Goal: Transaction & Acquisition: Purchase product/service

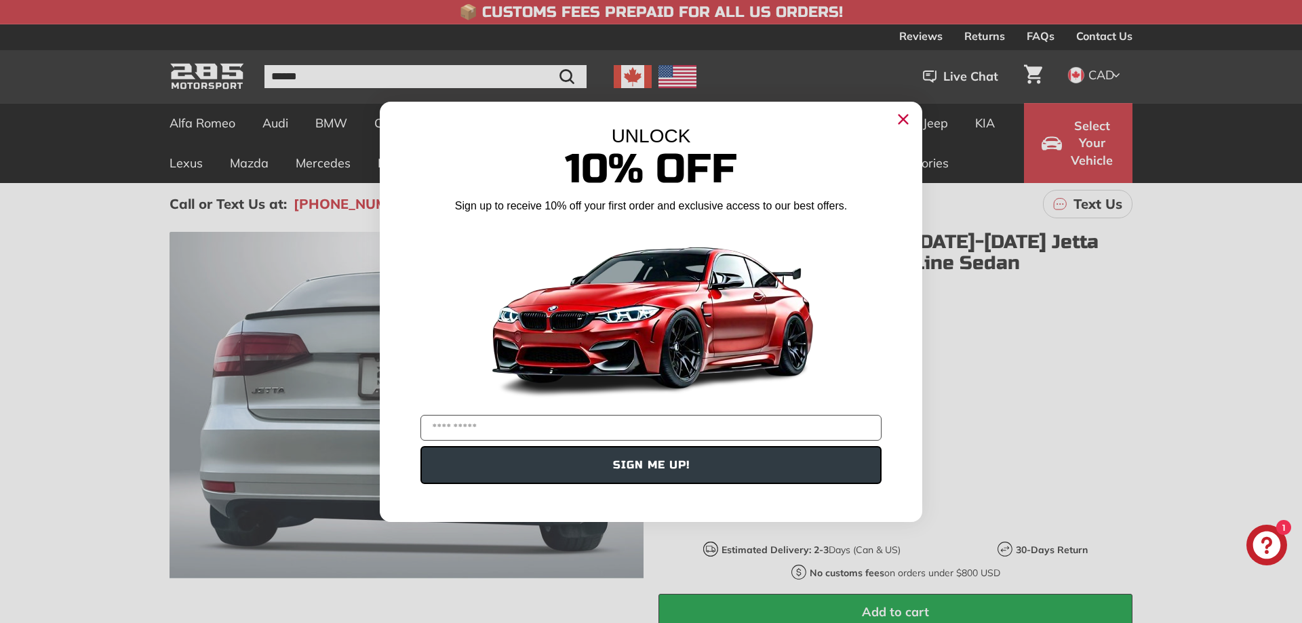
click at [905, 120] on circle "Close dialog" at bounding box center [903, 118] width 20 height 20
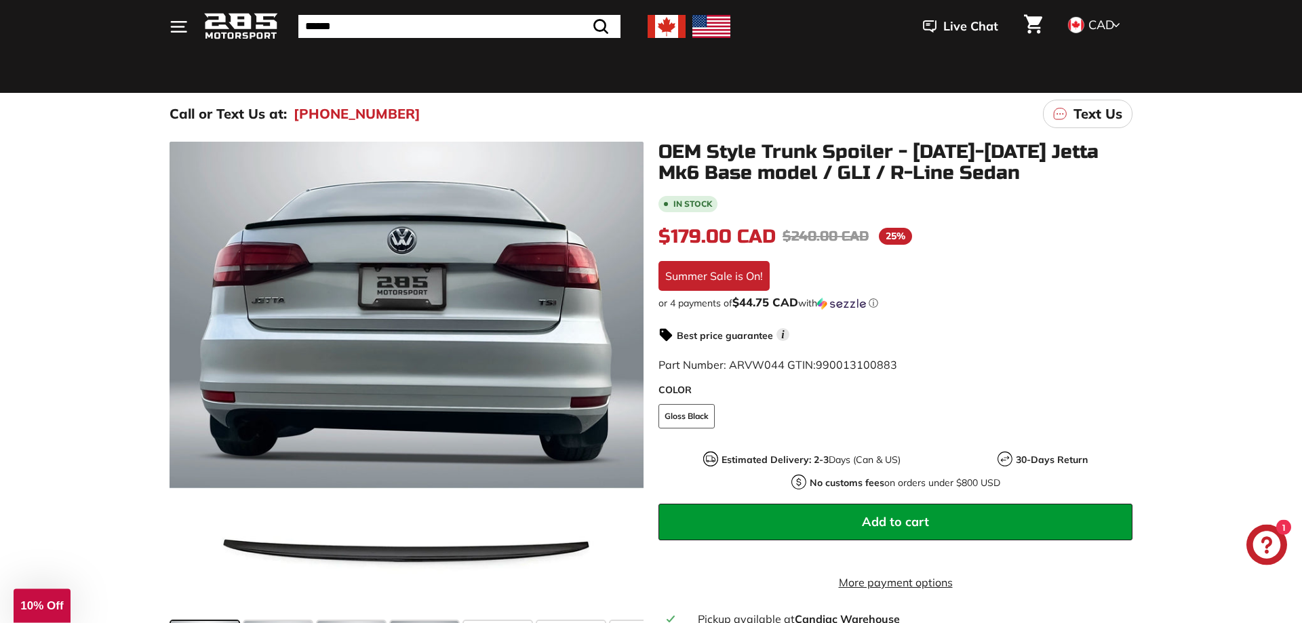
scroll to position [69, 0]
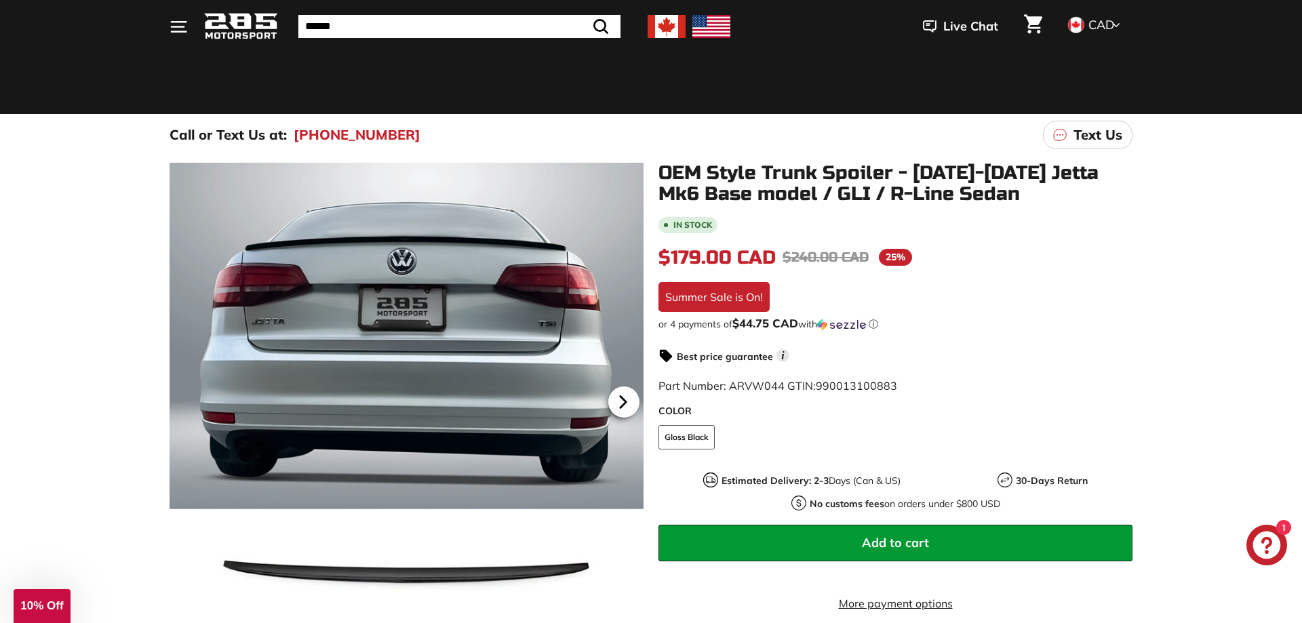
click at [621, 393] on icon at bounding box center [623, 401] width 31 height 31
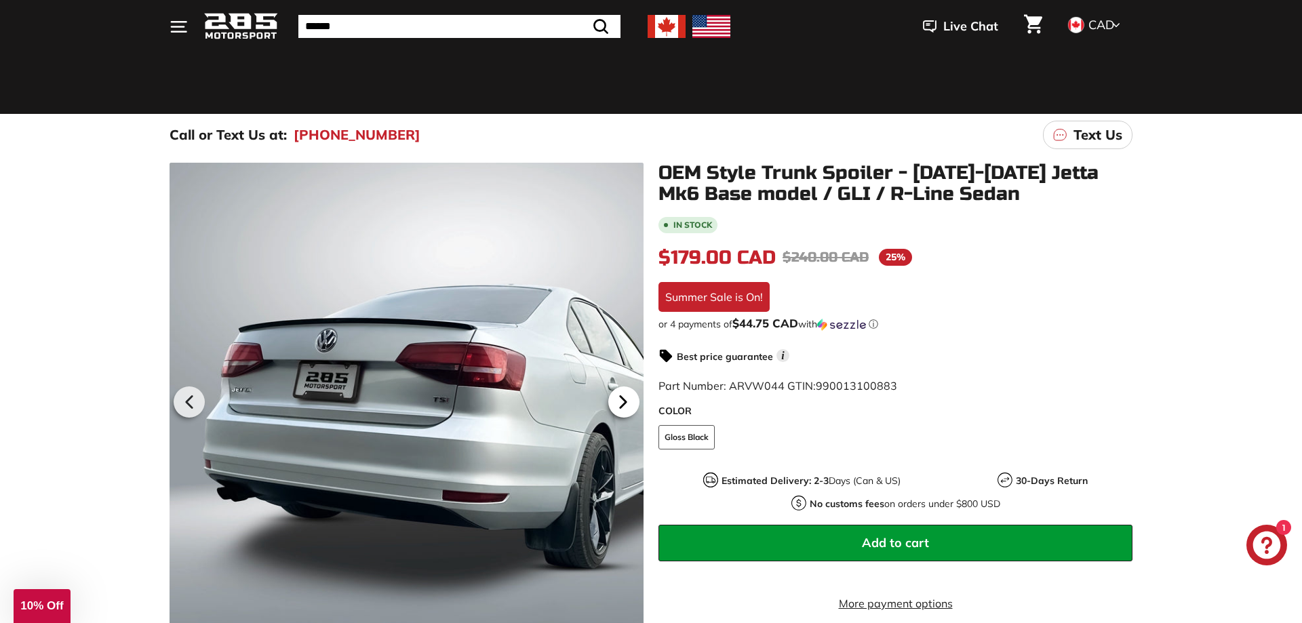
click at [626, 400] on icon at bounding box center [623, 401] width 31 height 31
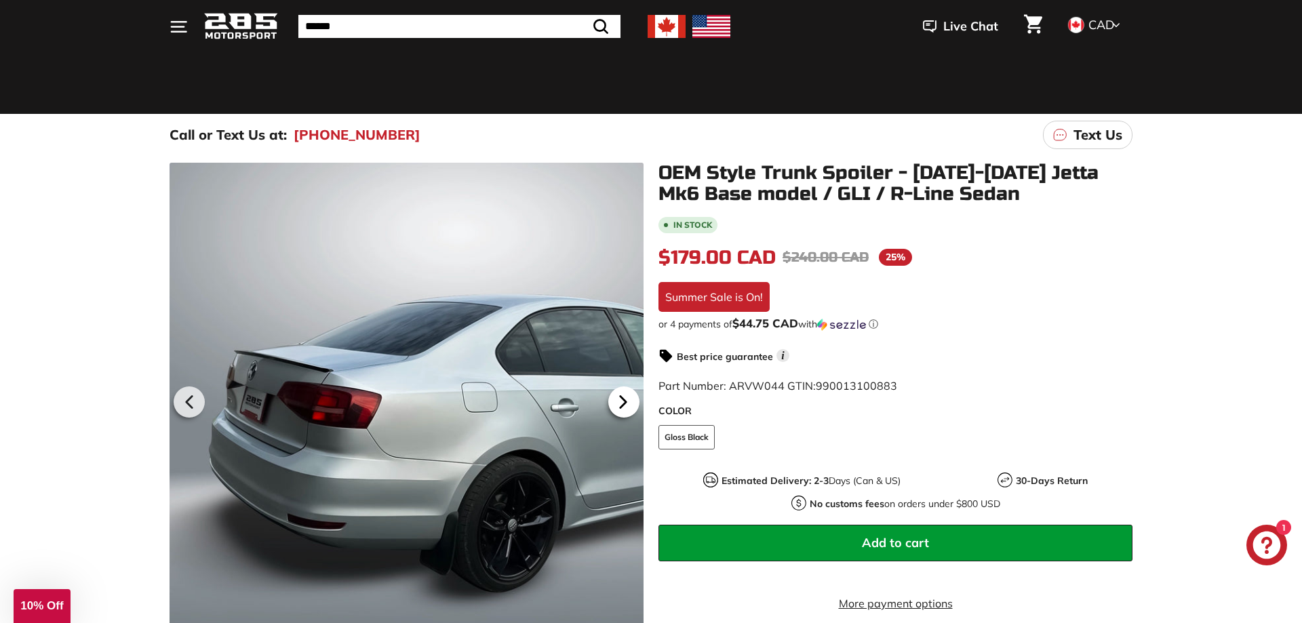
click at [626, 400] on icon at bounding box center [623, 401] width 31 height 31
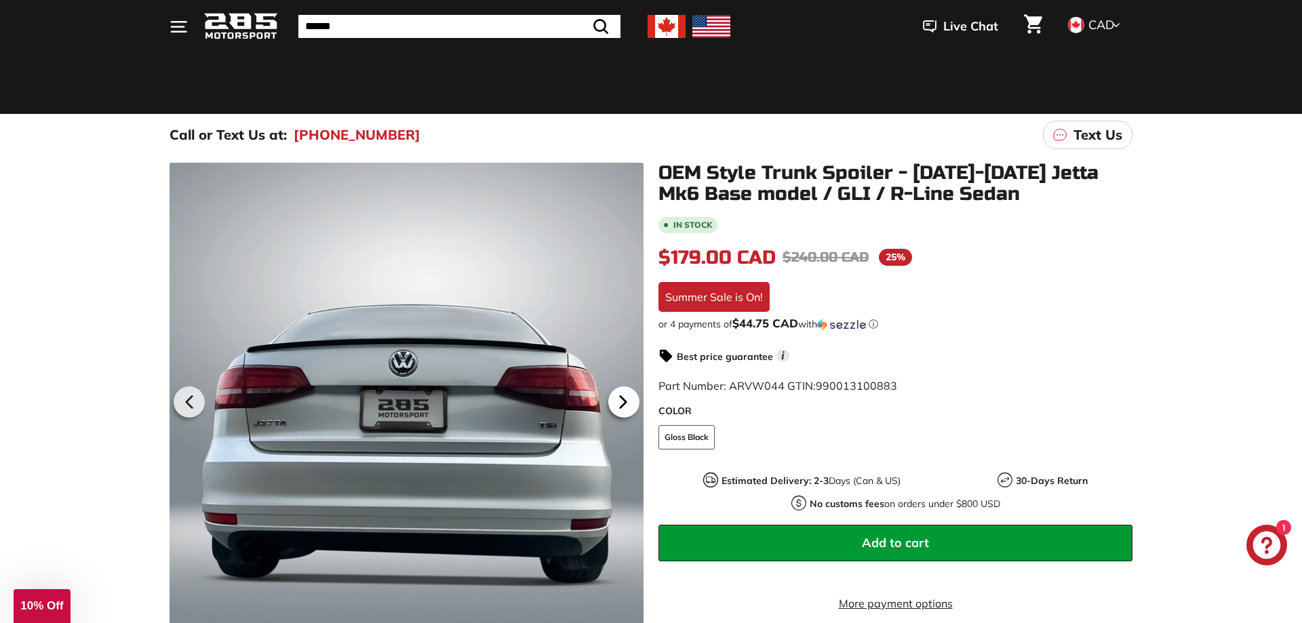
click at [626, 400] on icon at bounding box center [623, 401] width 31 height 31
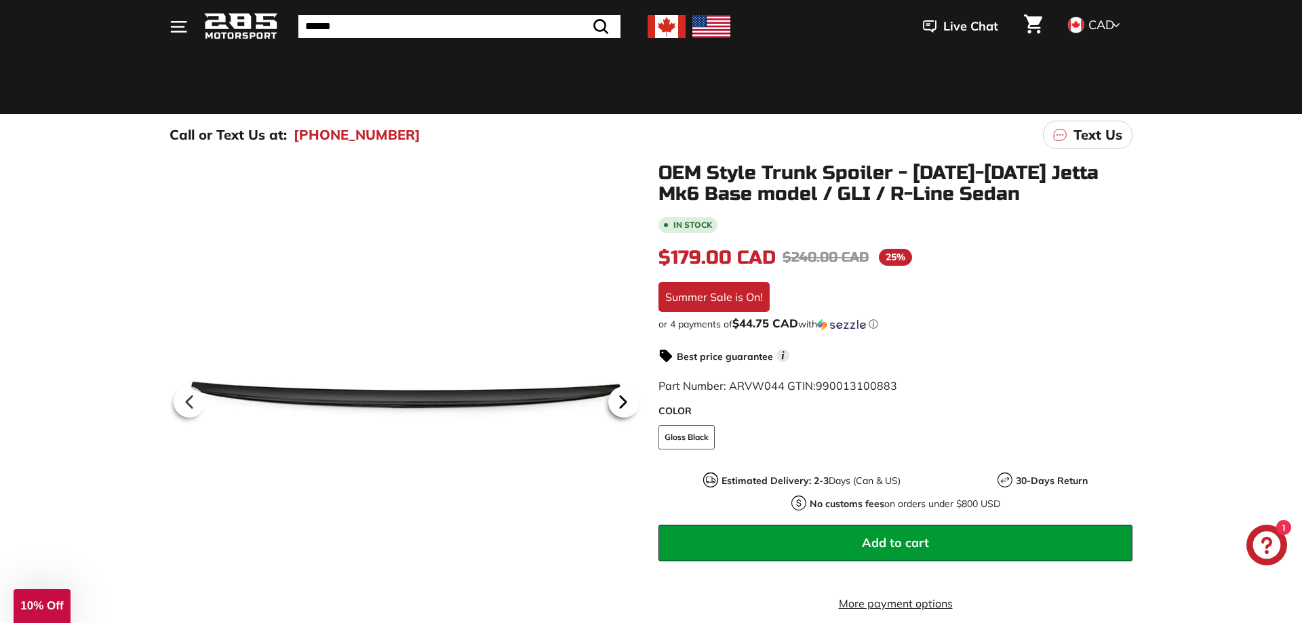
click at [626, 400] on icon at bounding box center [623, 401] width 31 height 31
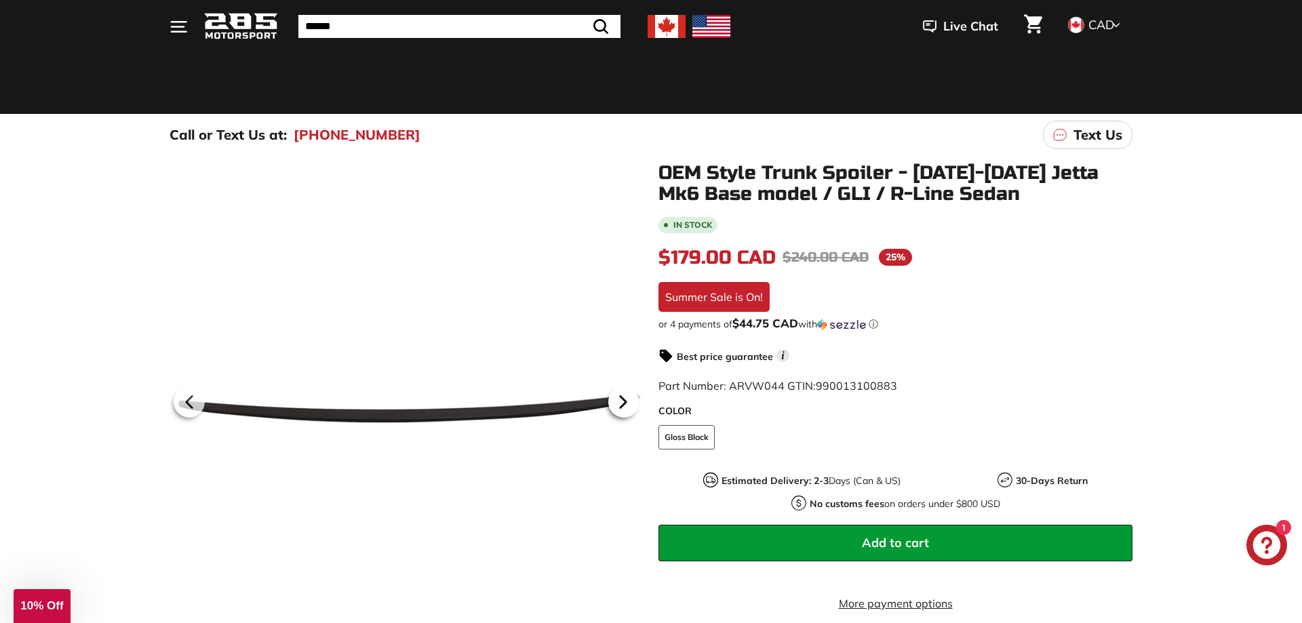
click at [626, 400] on icon at bounding box center [623, 401] width 31 height 31
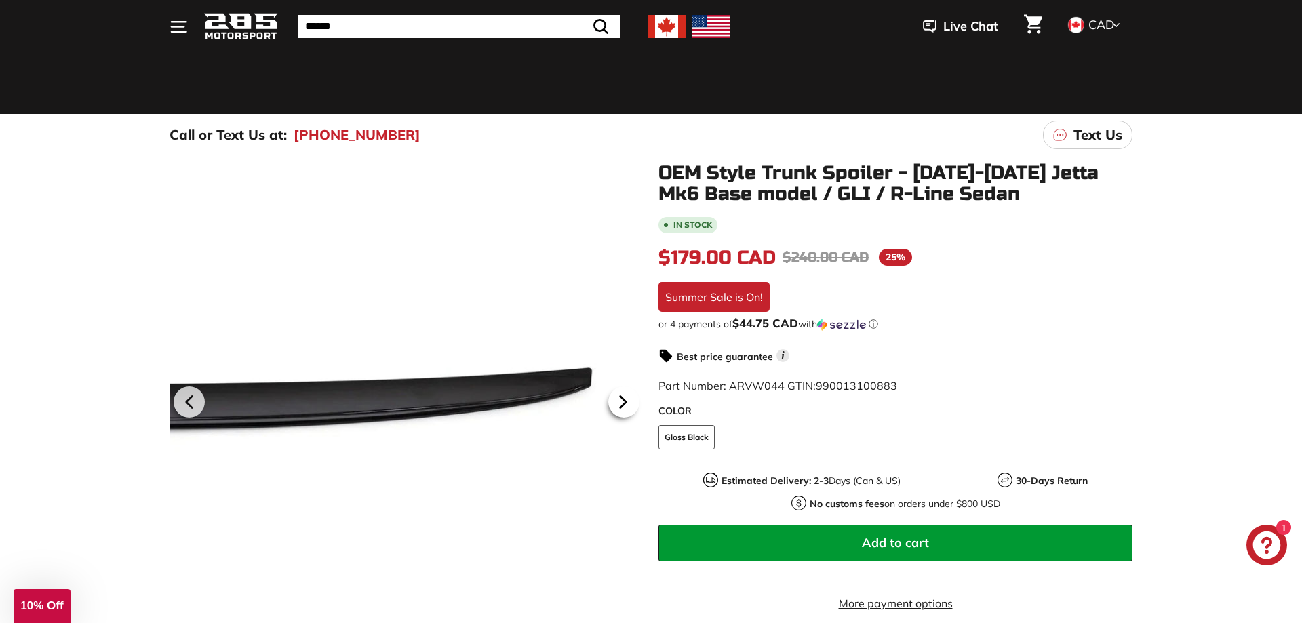
click at [626, 400] on icon at bounding box center [623, 401] width 31 height 31
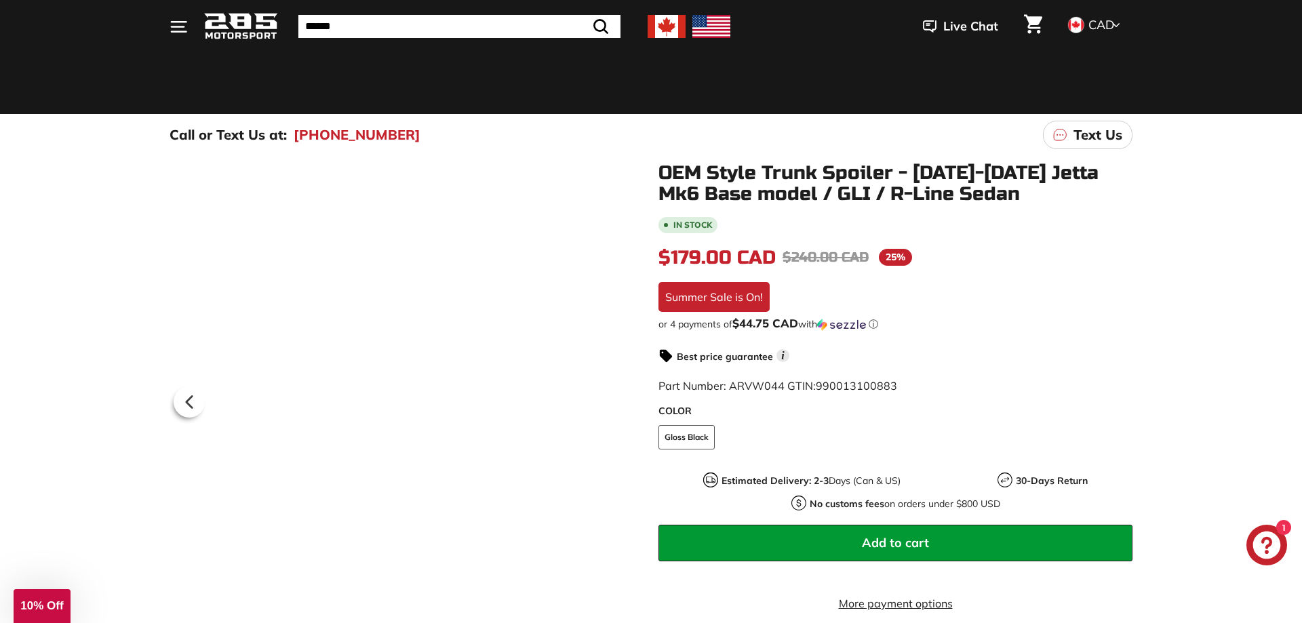
scroll to position [277, 0]
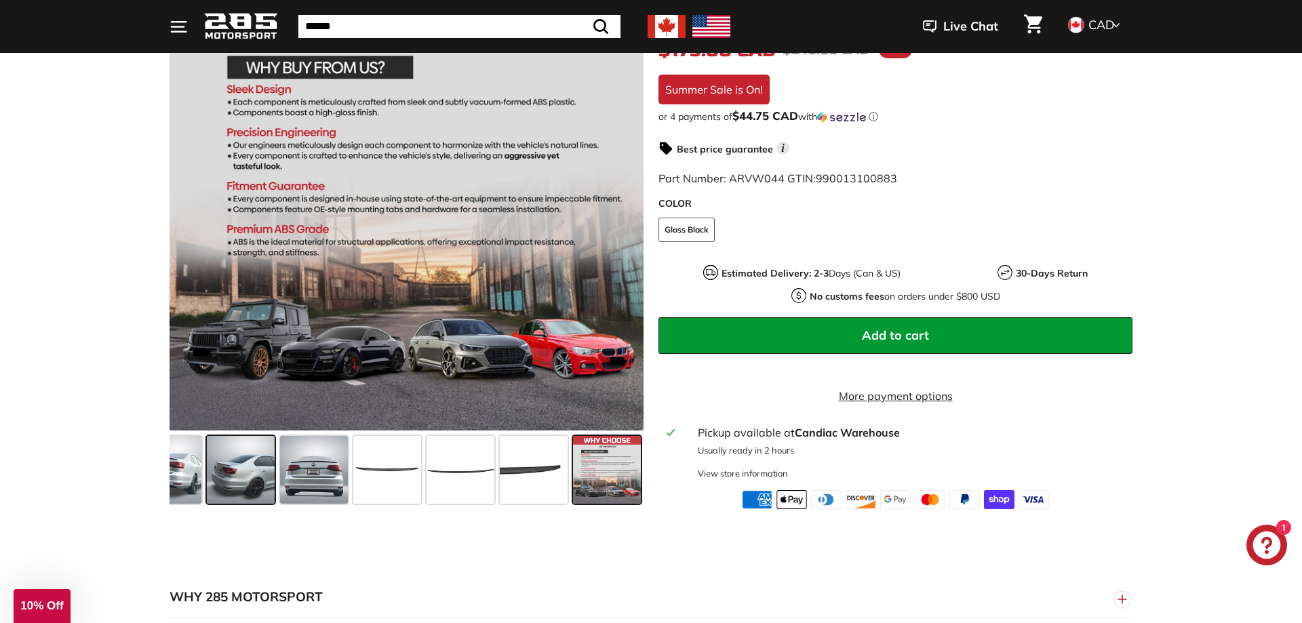
click at [210, 481] on span at bounding box center [241, 470] width 68 height 68
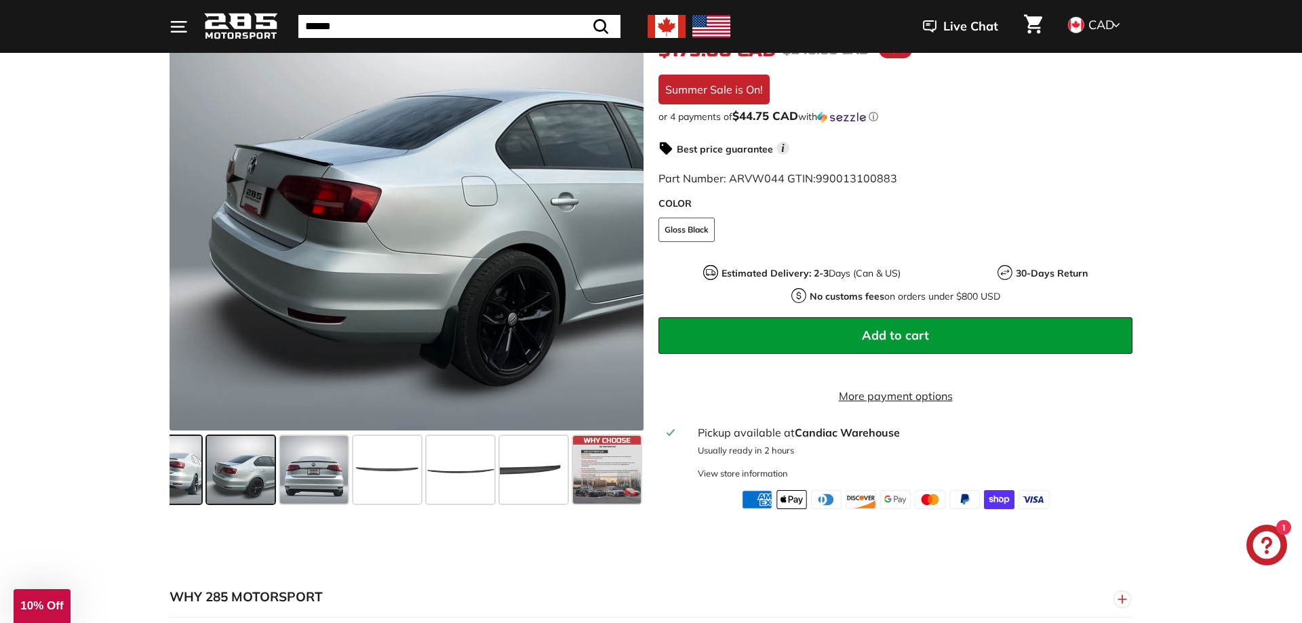
click at [174, 492] on span at bounding box center [168, 470] width 68 height 68
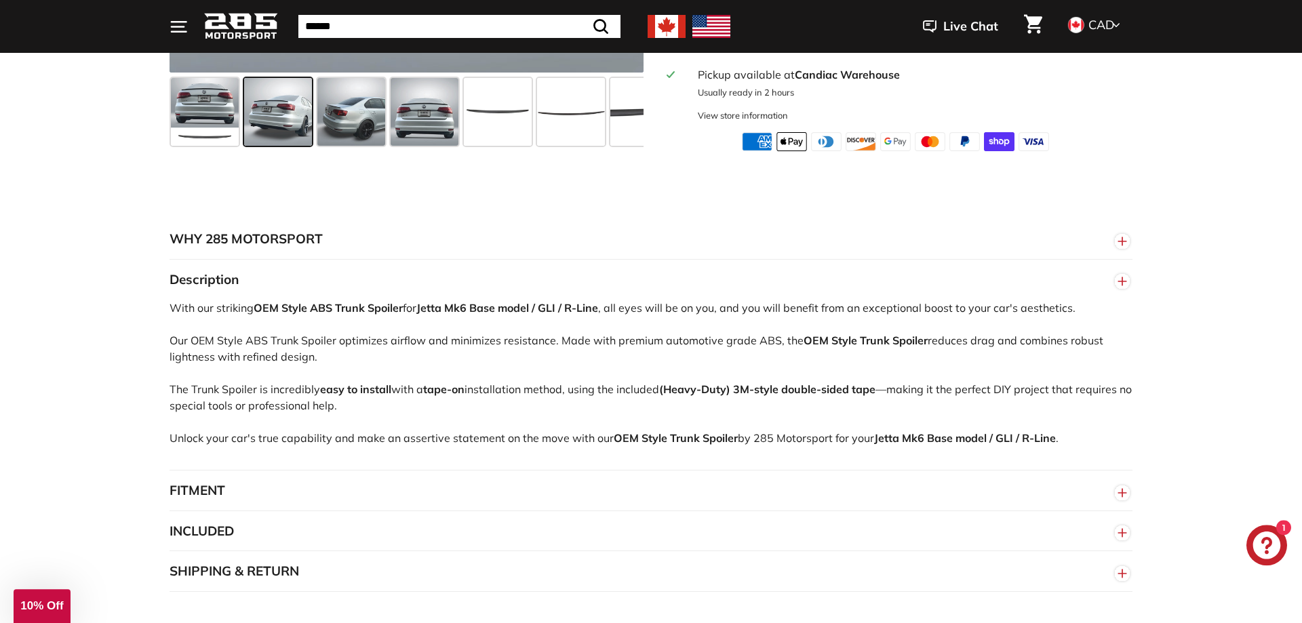
scroll to position [692, 0]
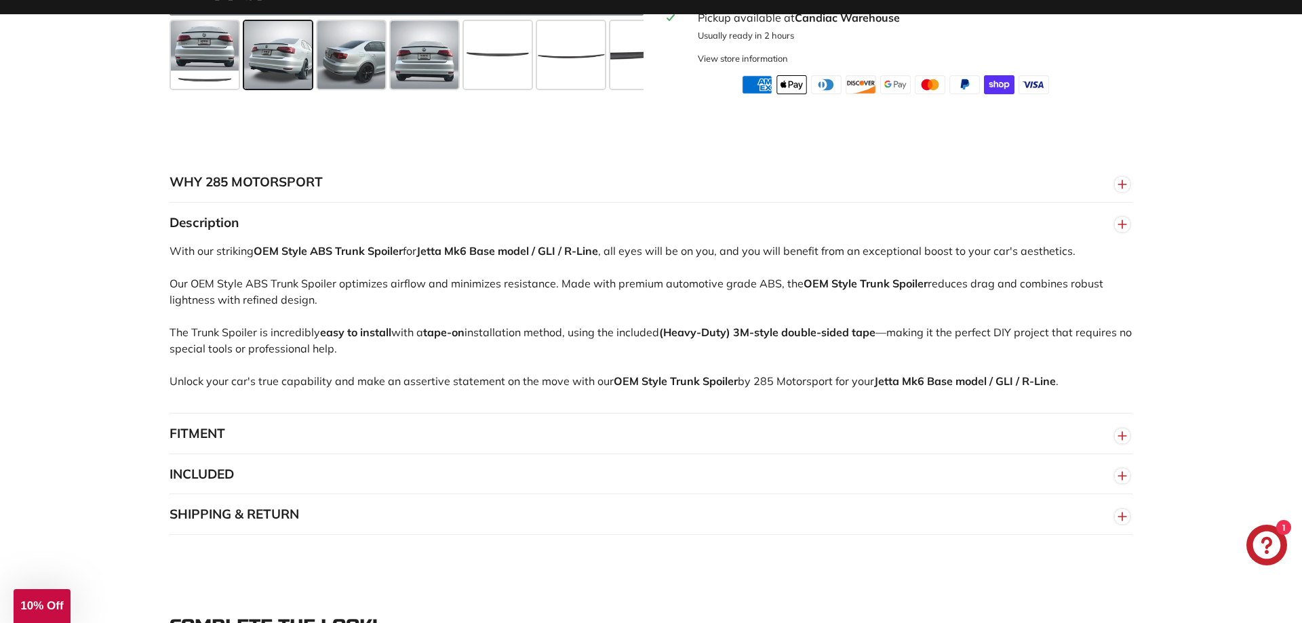
drag, startPoint x: 339, startPoint y: 342, endPoint x: 485, endPoint y: 362, distance: 147.1
click at [485, 362] on div "With our striking OEM Style ABS Trunk Spoiler for Jetta Mk6 Base model / GLI / …" at bounding box center [651, 328] width 963 height 170
drag, startPoint x: 725, startPoint y: 342, endPoint x: 909, endPoint y: 343, distance: 184.4
click at [909, 343] on div "With our striking OEM Style ABS Trunk Spoiler for Jetta Mk6 Base model / GLI / …" at bounding box center [651, 328] width 963 height 170
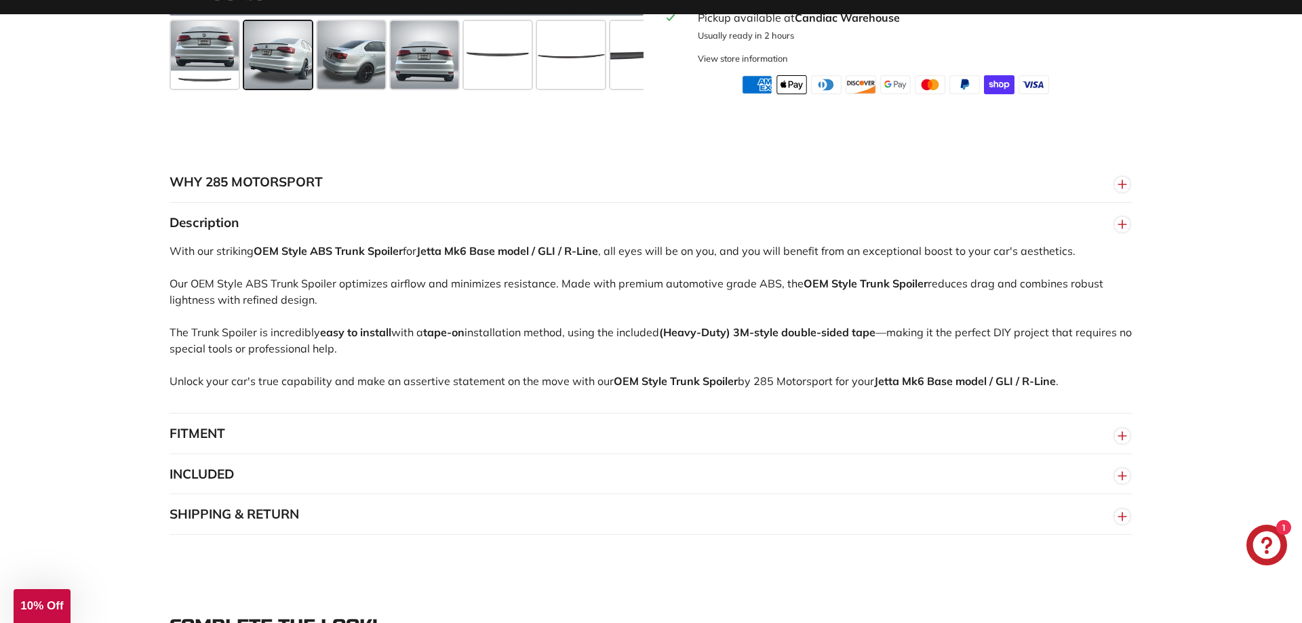
click at [909, 343] on div "With our striking OEM Style ABS Trunk Spoiler for Jetta Mk6 Base model / GLI / …" at bounding box center [651, 328] width 963 height 170
drag, startPoint x: 1035, startPoint y: 350, endPoint x: 761, endPoint y: 355, distance: 274.0
click at [890, 350] on div "With our striking OEM Style ABS Trunk Spoiler for Jetta Mk6 Base model / GLI / …" at bounding box center [651, 328] width 963 height 170
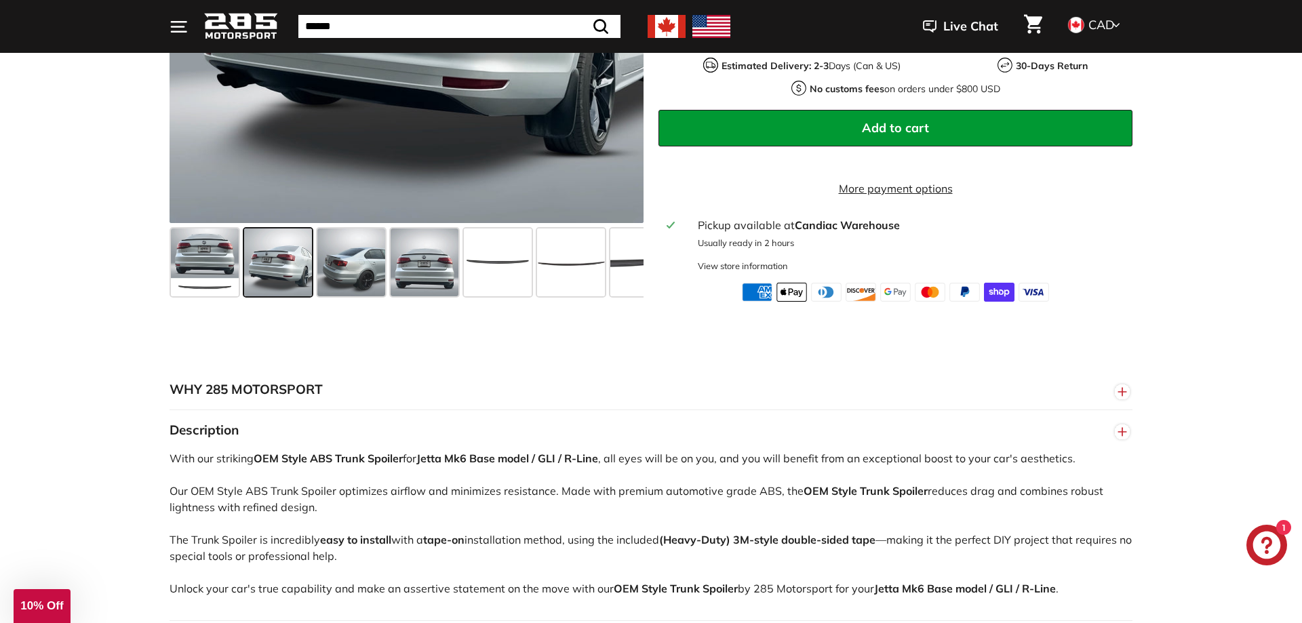
scroll to position [761, 0]
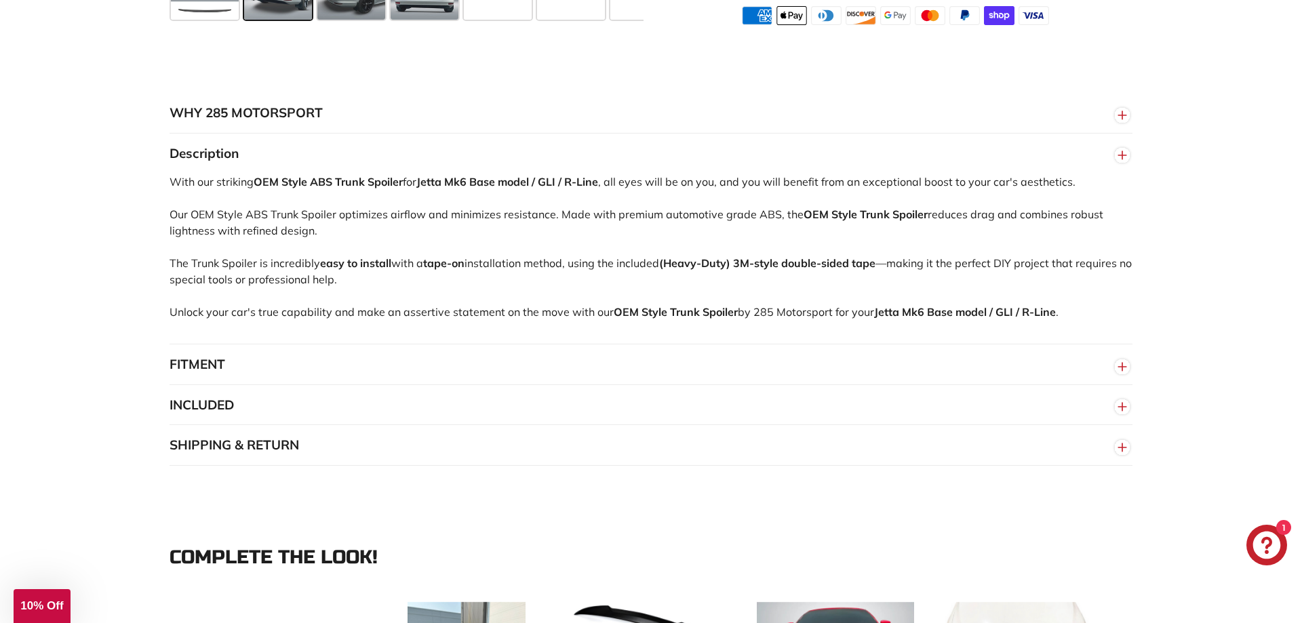
click at [265, 380] on button "FITMENT" at bounding box center [651, 364] width 963 height 41
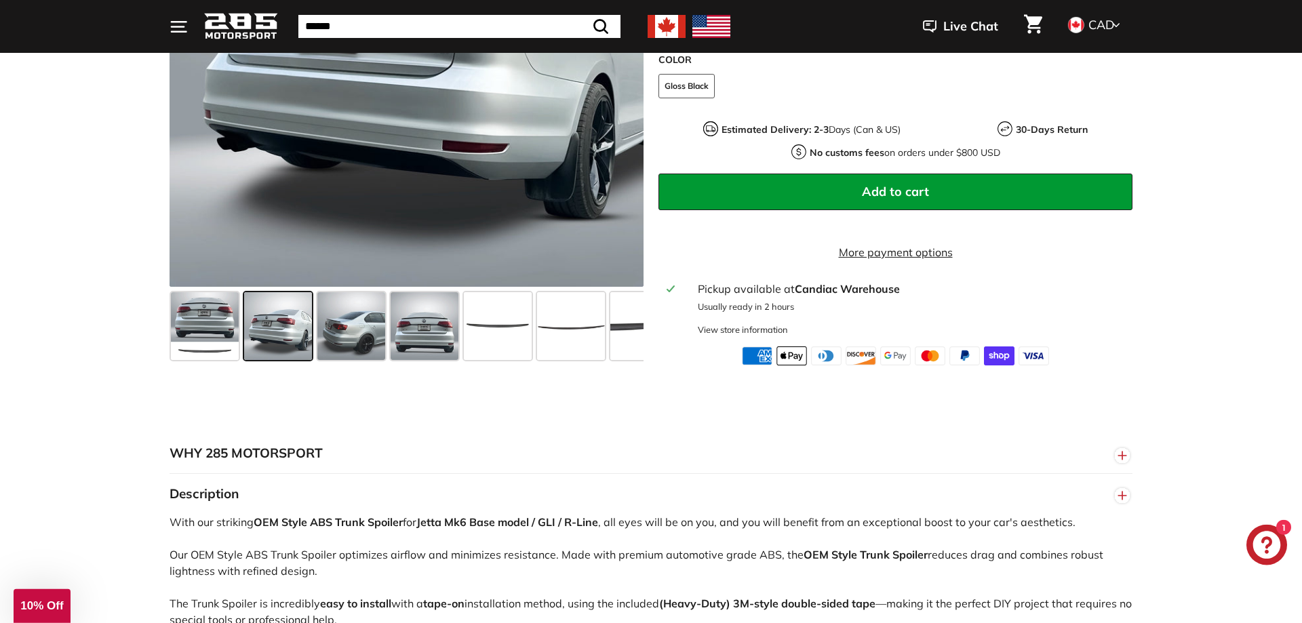
scroll to position [415, 0]
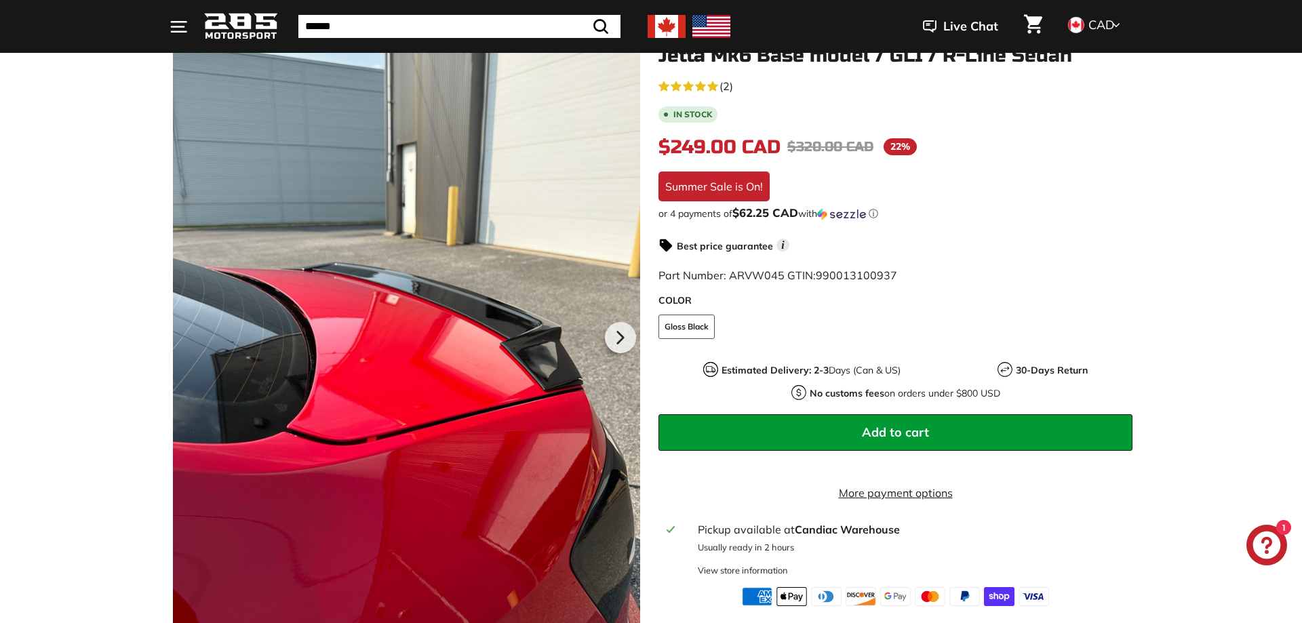
scroll to position [207, 0]
click at [619, 345] on icon at bounding box center [619, 337] width 31 height 31
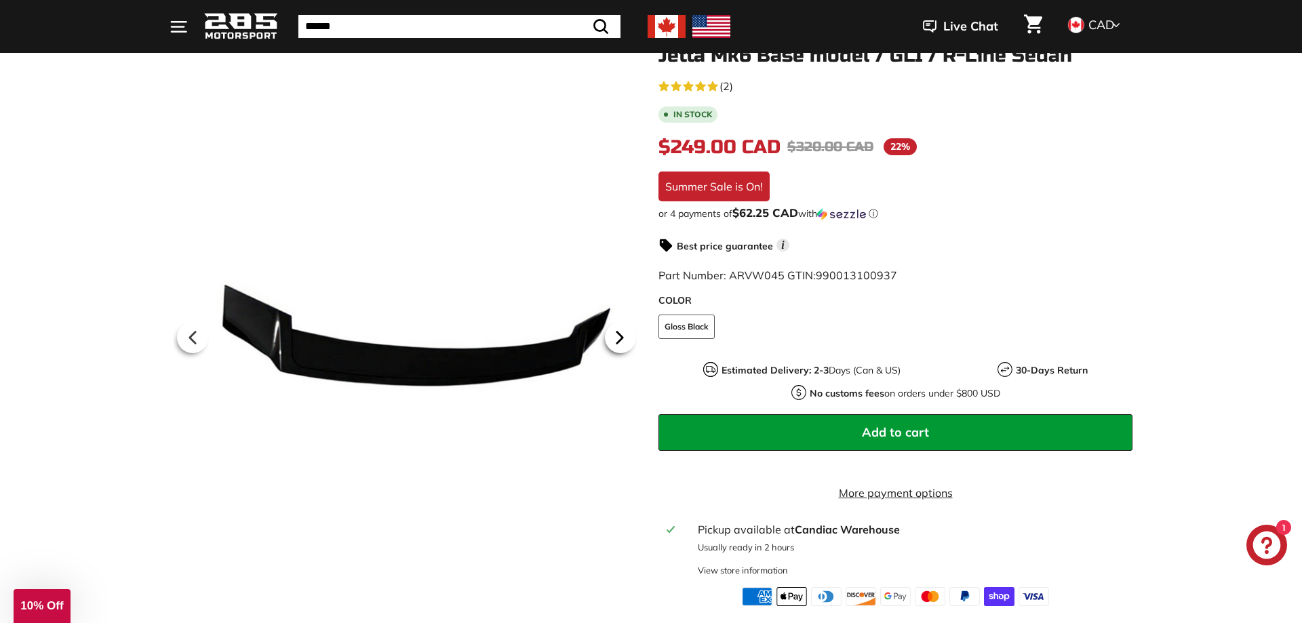
click at [619, 345] on icon at bounding box center [619, 337] width 31 height 31
